Goal: Information Seeking & Learning: Learn about a topic

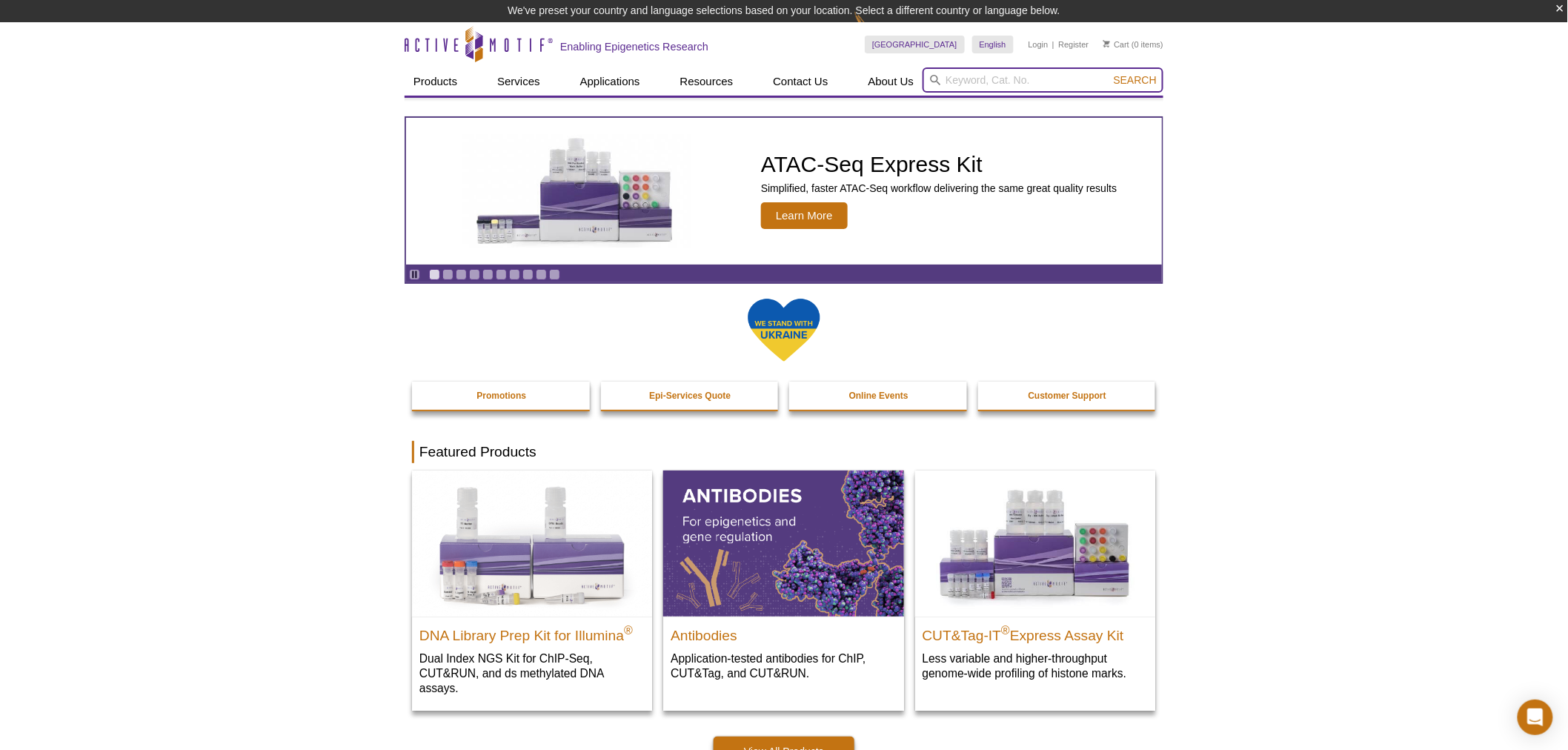
click at [1007, 72] on input "search" at bounding box center [1043, 79] width 241 height 25
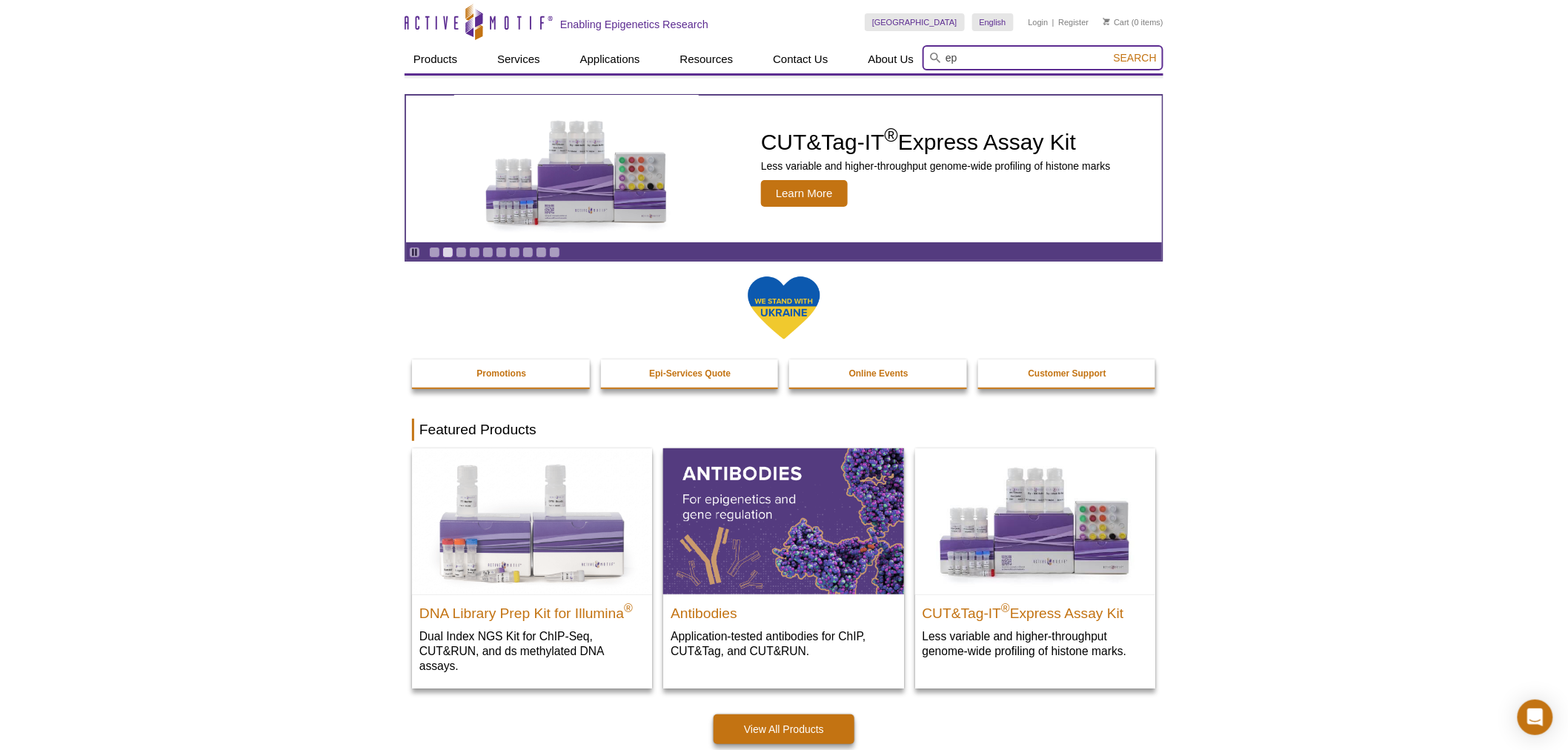
type input "e"
type input "p300"
click at [1110, 51] on button "Search" at bounding box center [1136, 57] width 52 height 13
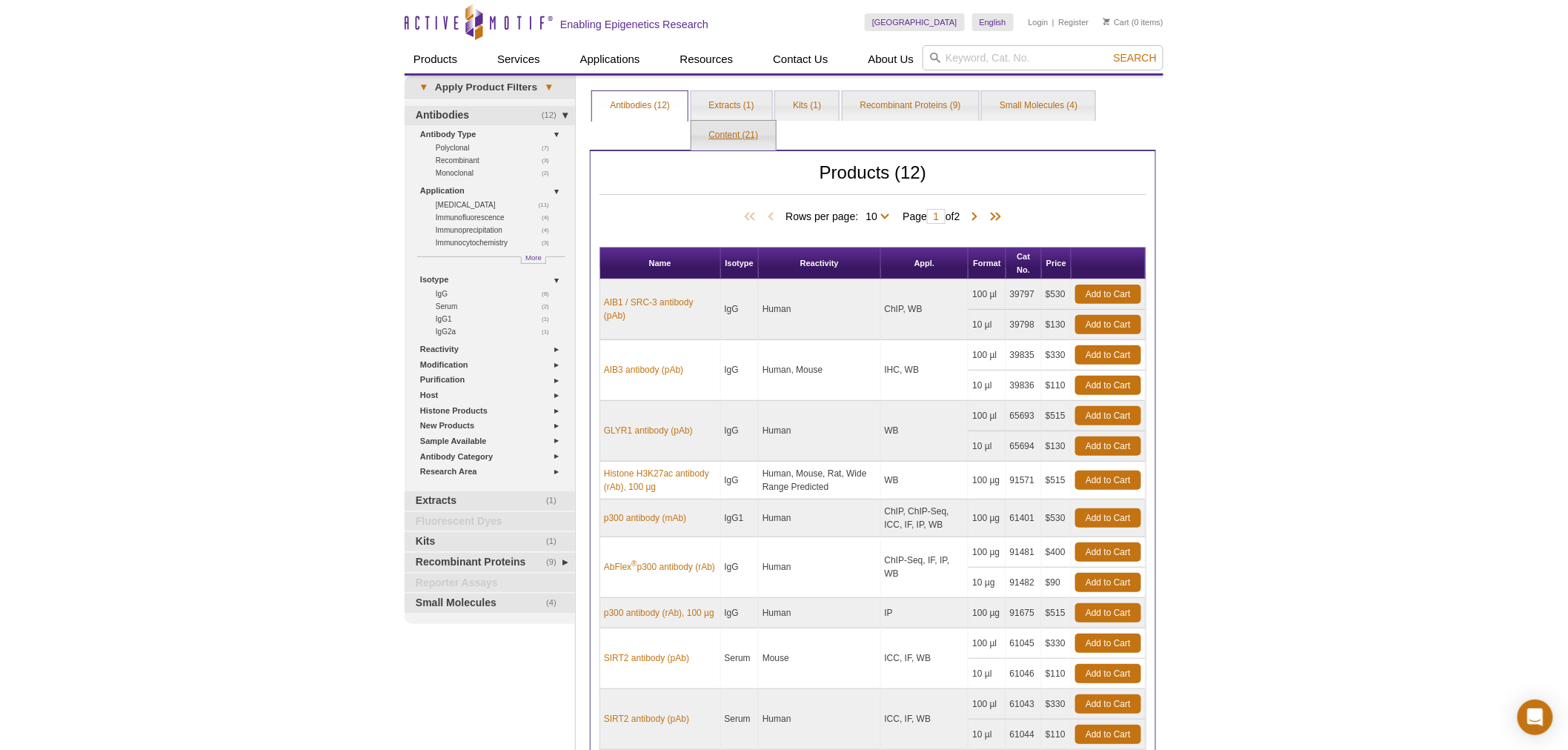
click at [753, 131] on link "Content (21)" at bounding box center [734, 135] width 86 height 30
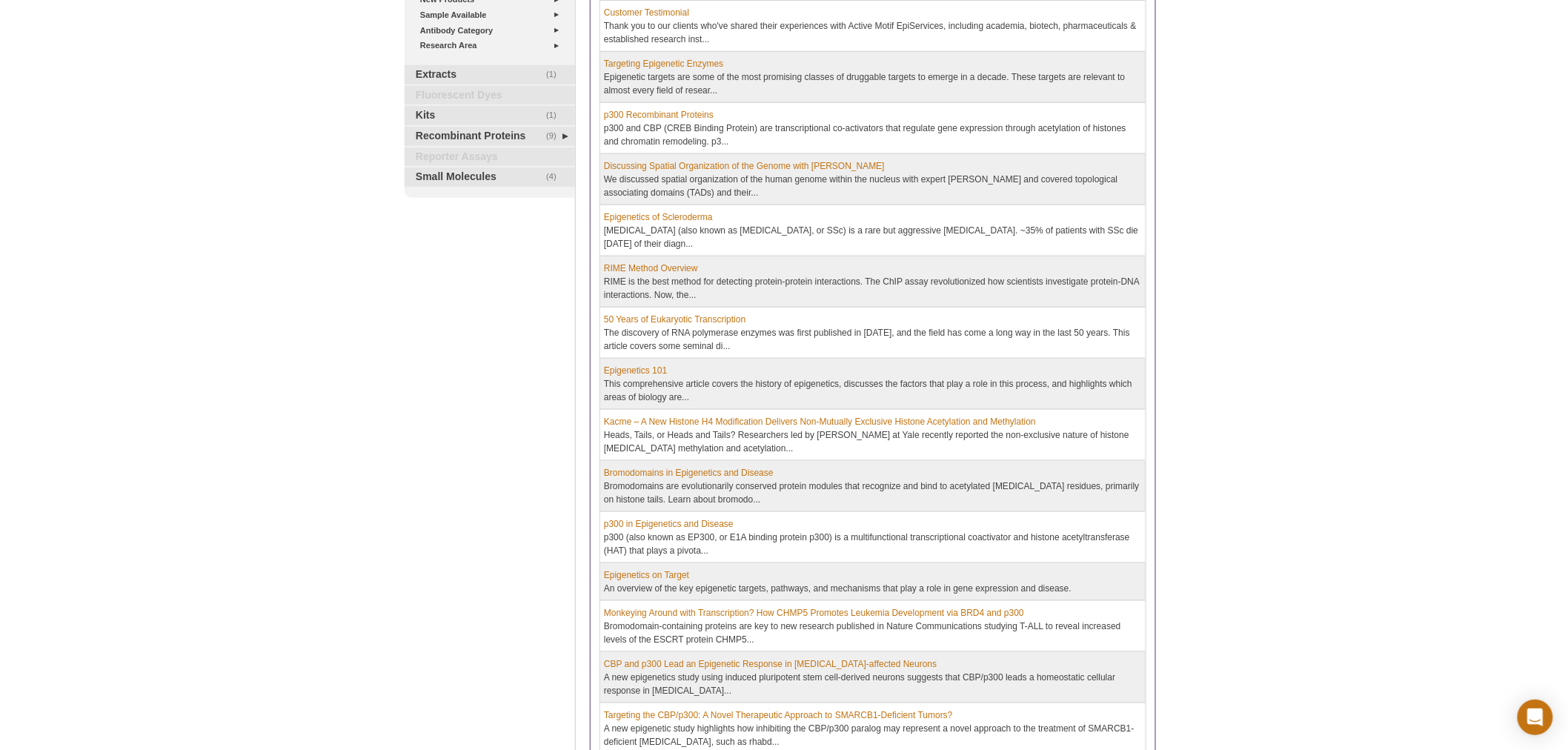
scroll to position [438, 0]
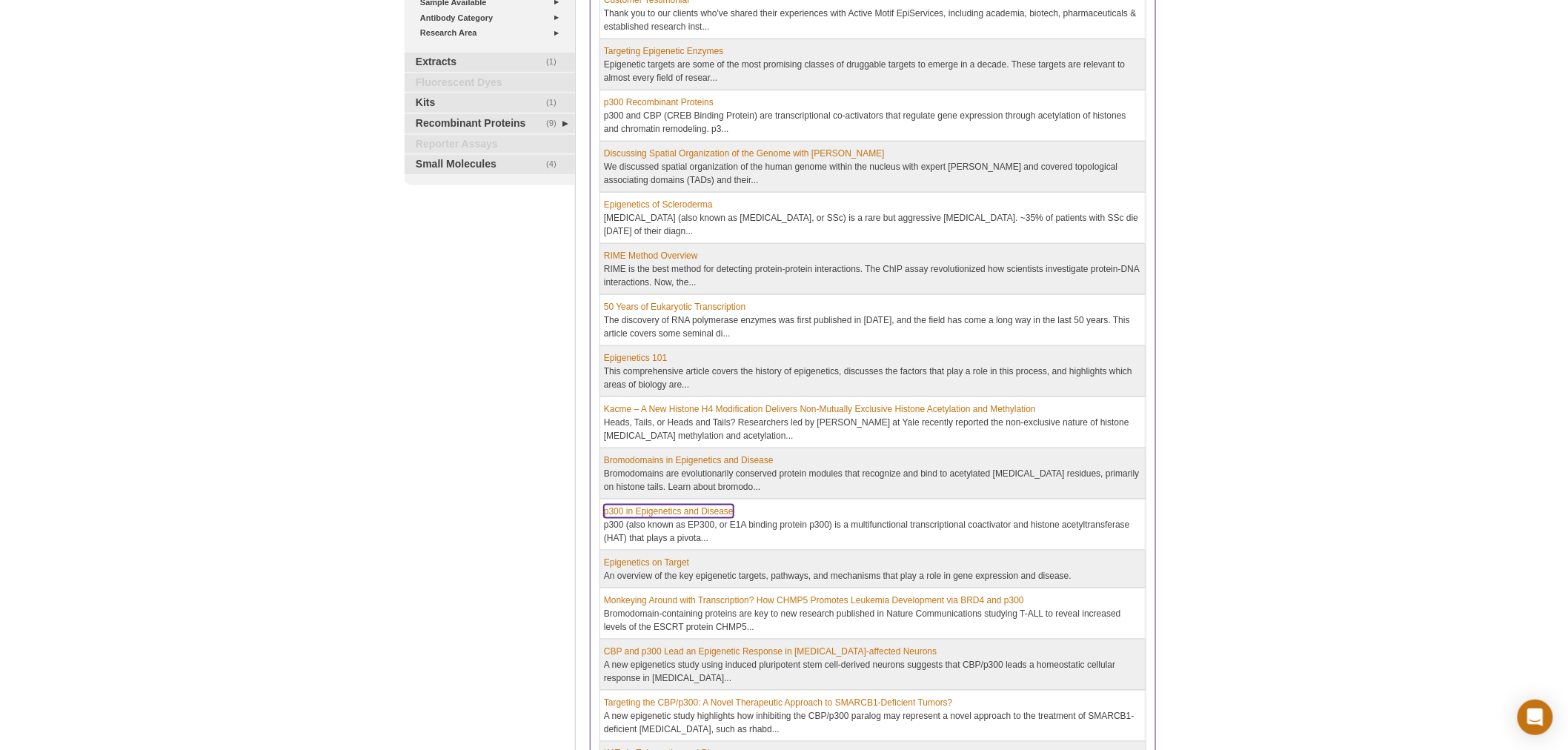
click at [703, 508] on link "p300 in Epigenetics and Disease" at bounding box center [669, 511] width 130 height 13
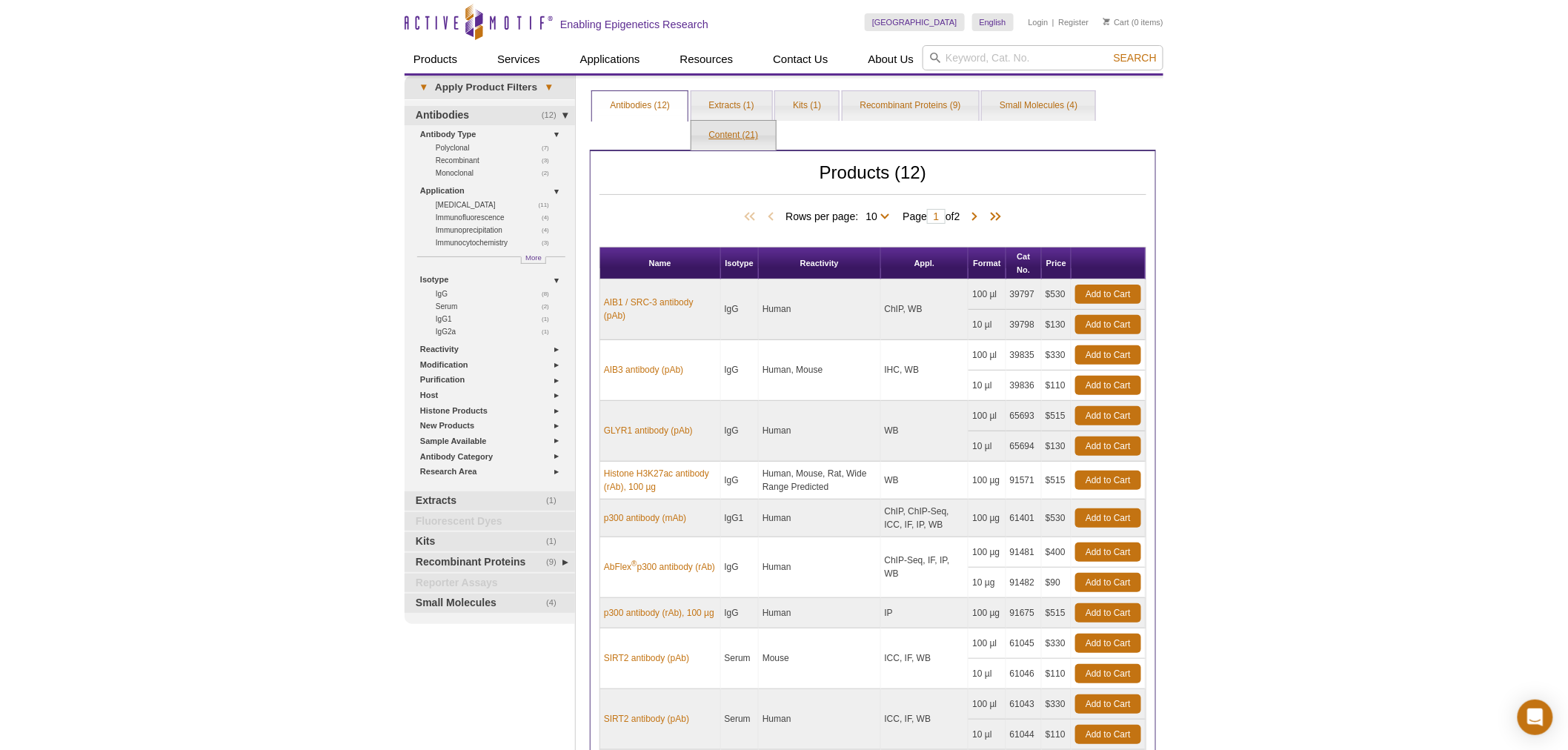
click at [726, 134] on link "Content (21)" at bounding box center [734, 135] width 86 height 30
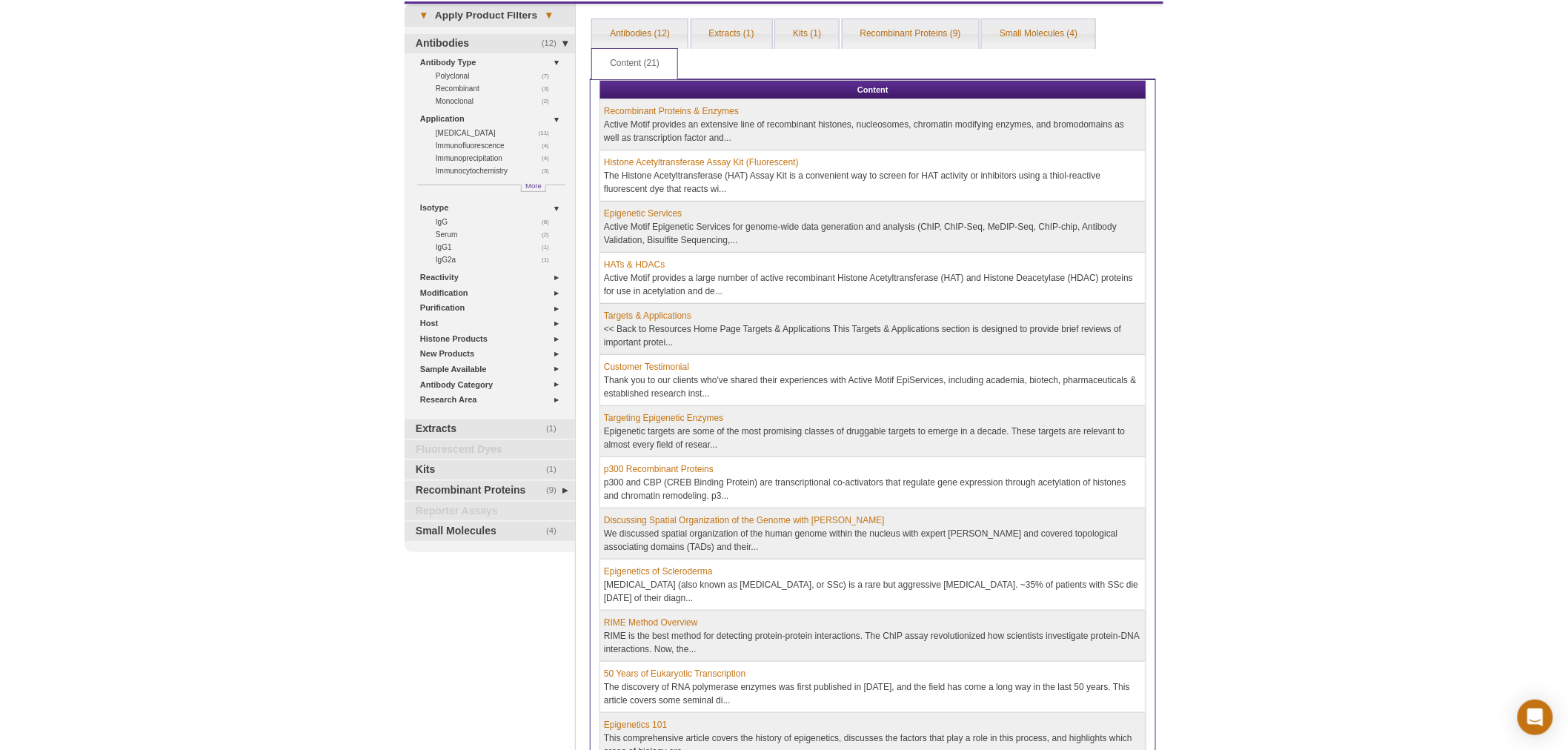
scroll to position [109, 0]
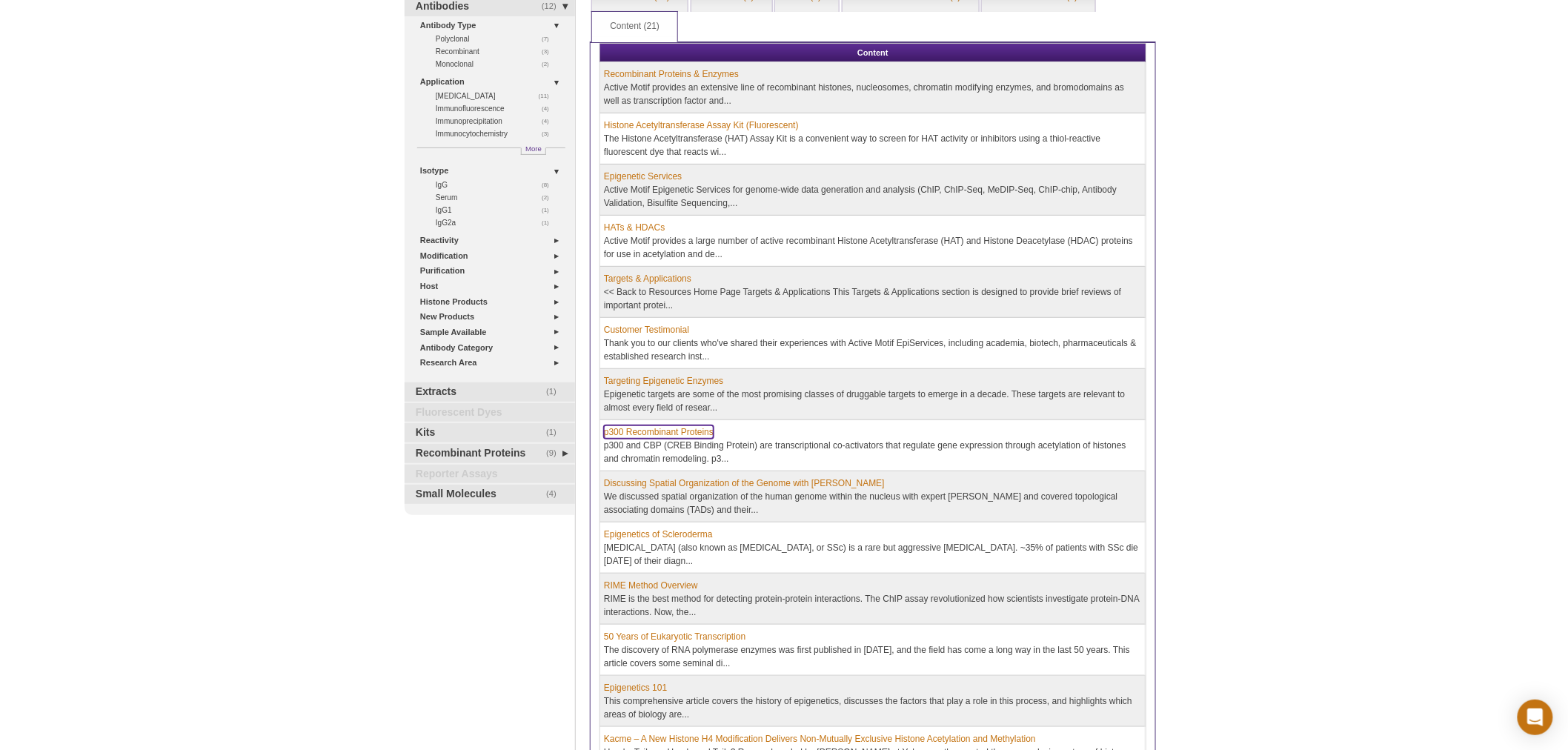
click at [703, 430] on link "p300 Recombinant Proteins" at bounding box center [659, 432] width 110 height 13
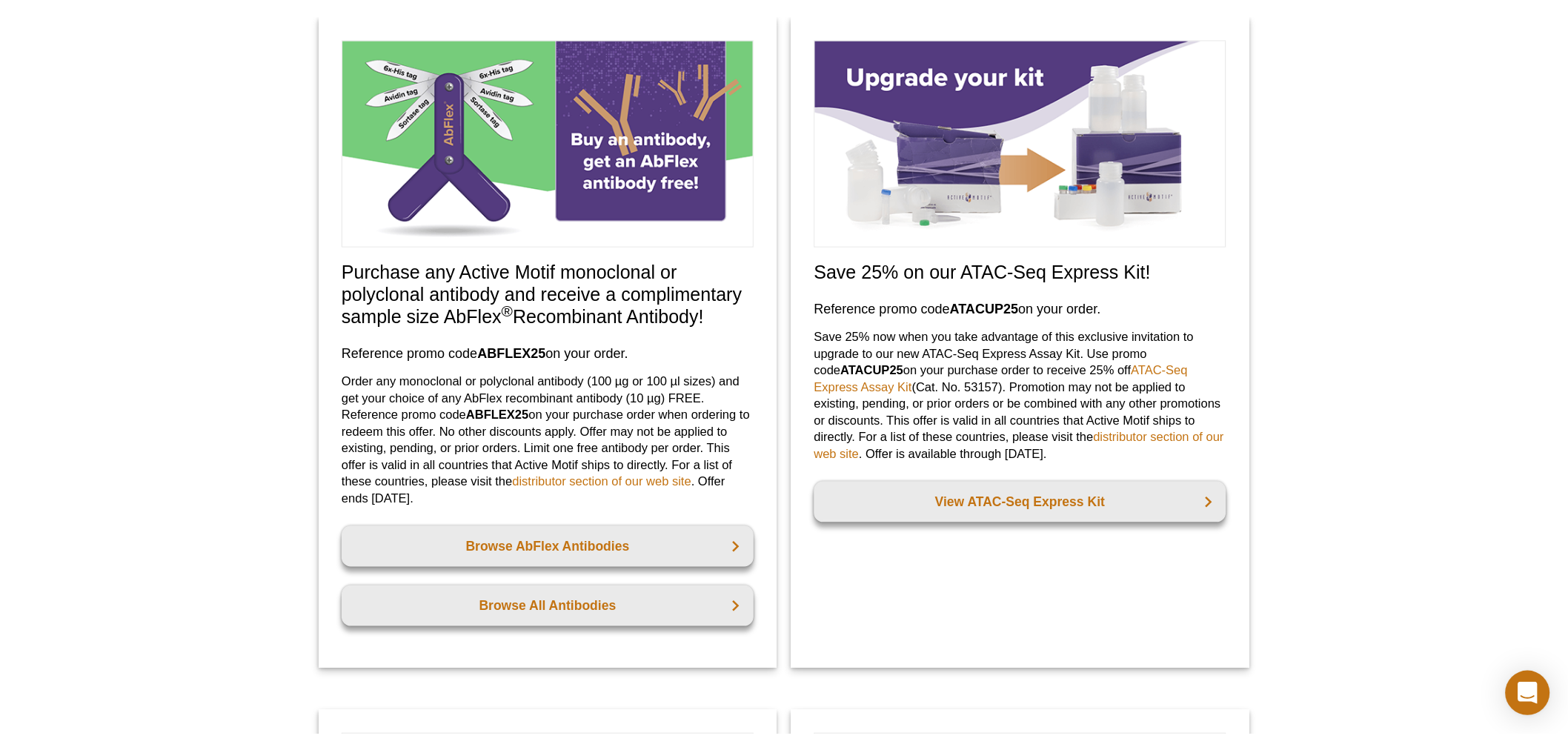
scroll to position [117, 0]
